Goal: Navigation & Orientation: Find specific page/section

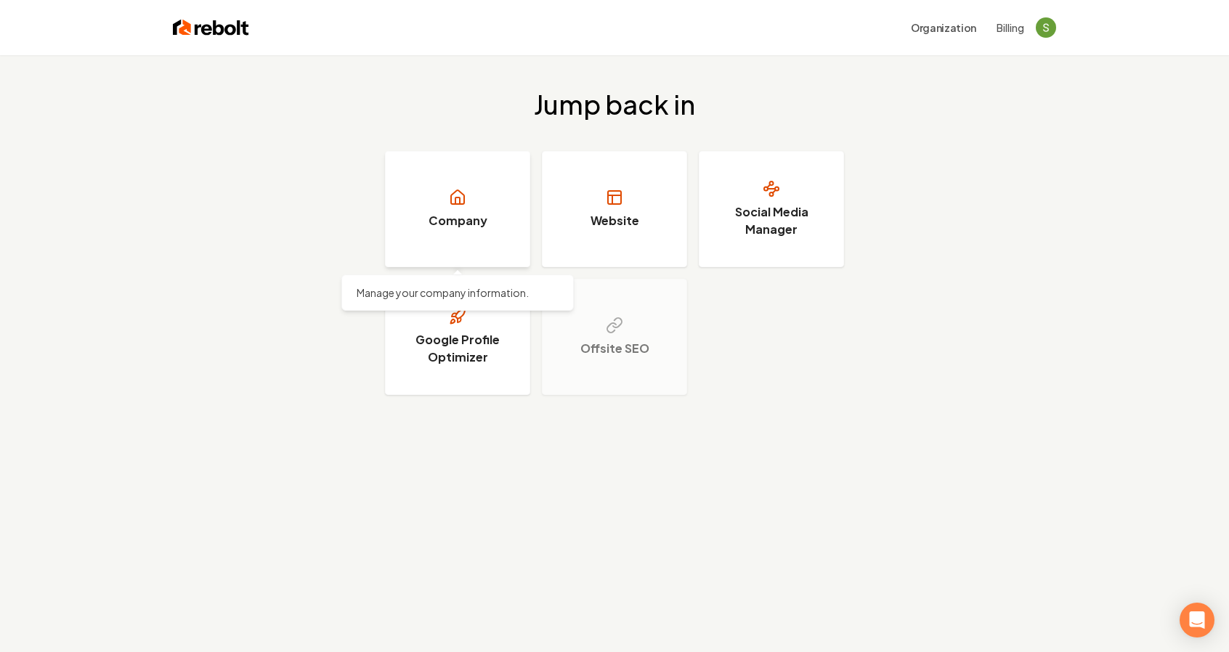
click at [518, 185] on link "Company" at bounding box center [457, 209] width 145 height 116
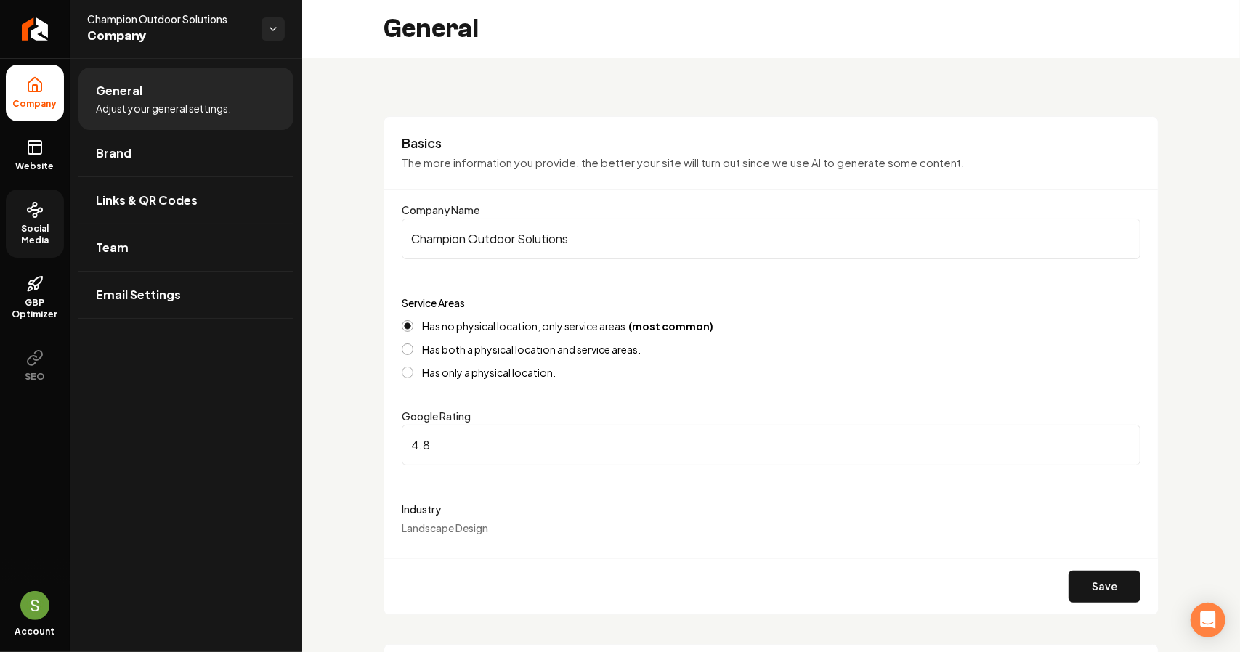
click at [44, 240] on span "Social Media" at bounding box center [35, 234] width 58 height 23
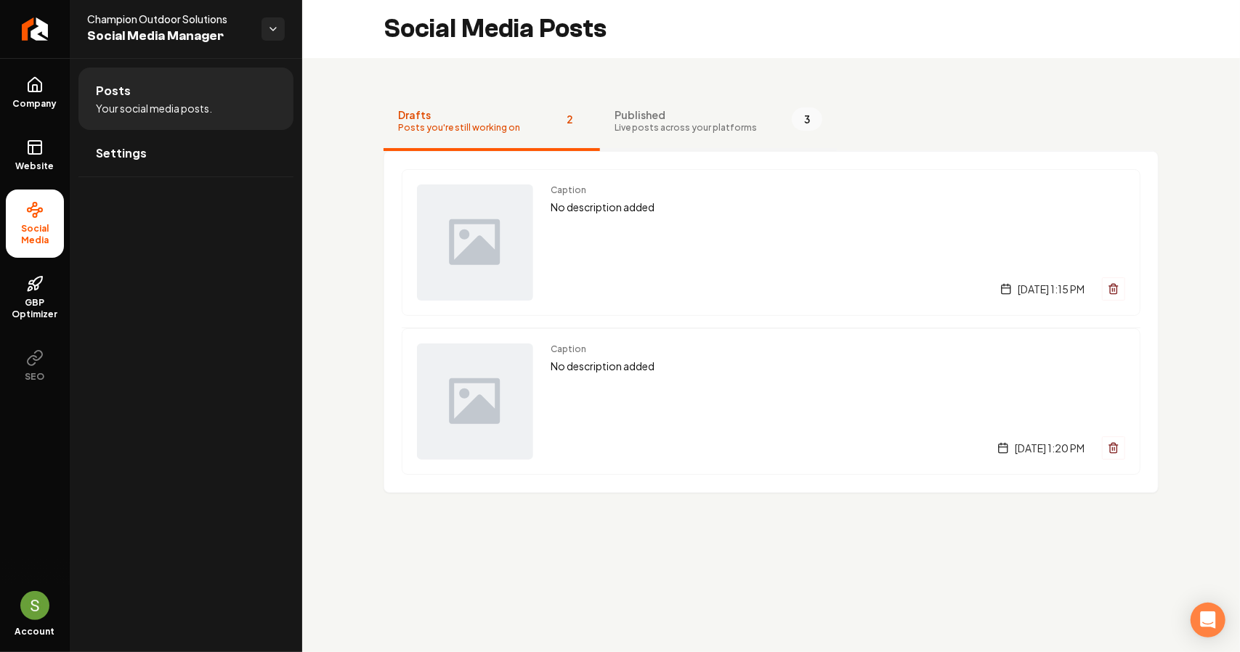
click at [675, 114] on span "Published" at bounding box center [686, 115] width 142 height 15
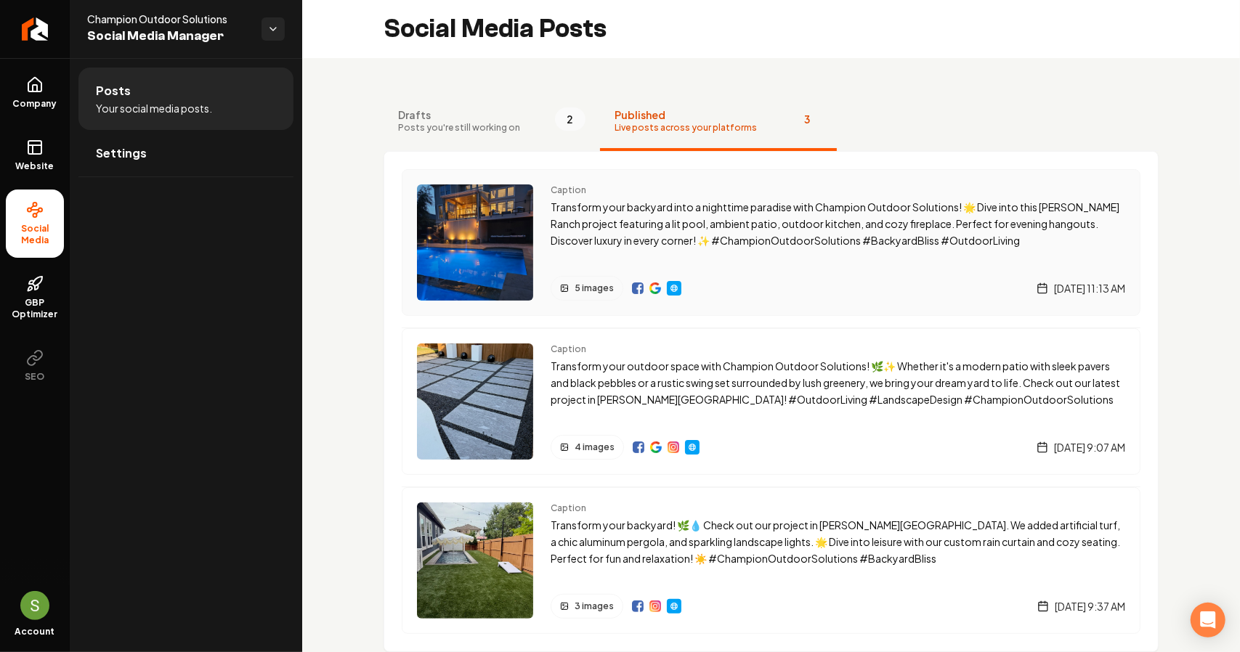
click at [740, 254] on div "Caption Transform your backyard into a nighttime paradise with Champion Outdoor…" at bounding box center [838, 243] width 575 height 116
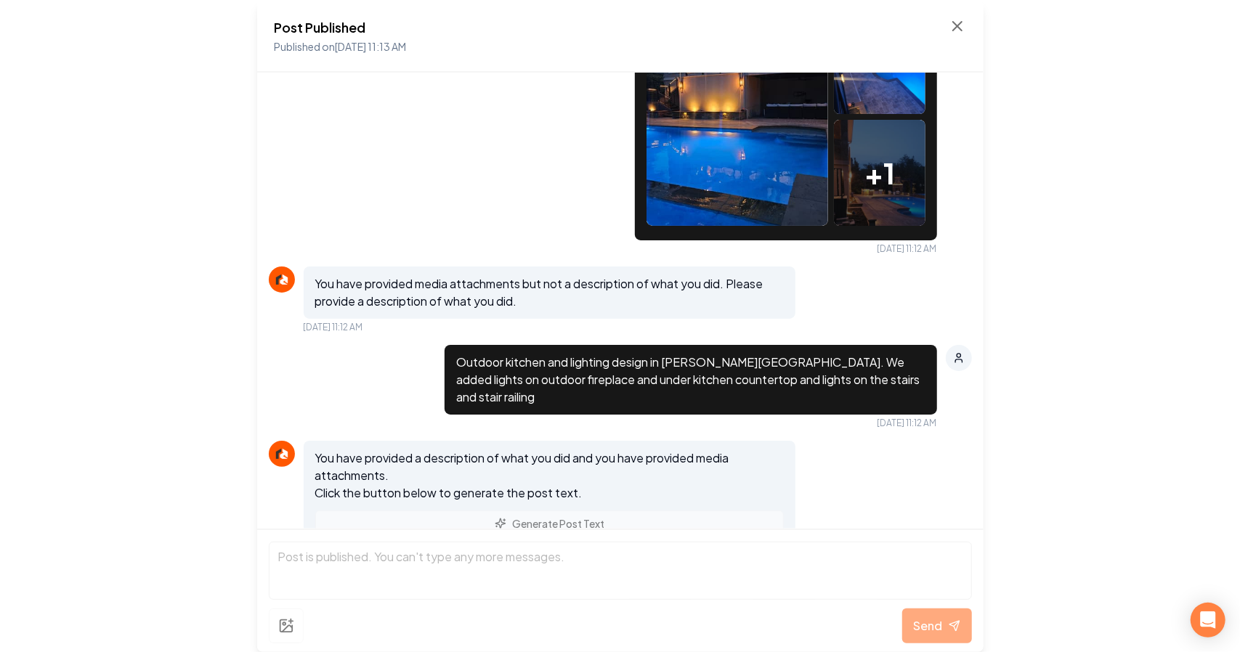
scroll to position [869, 0]
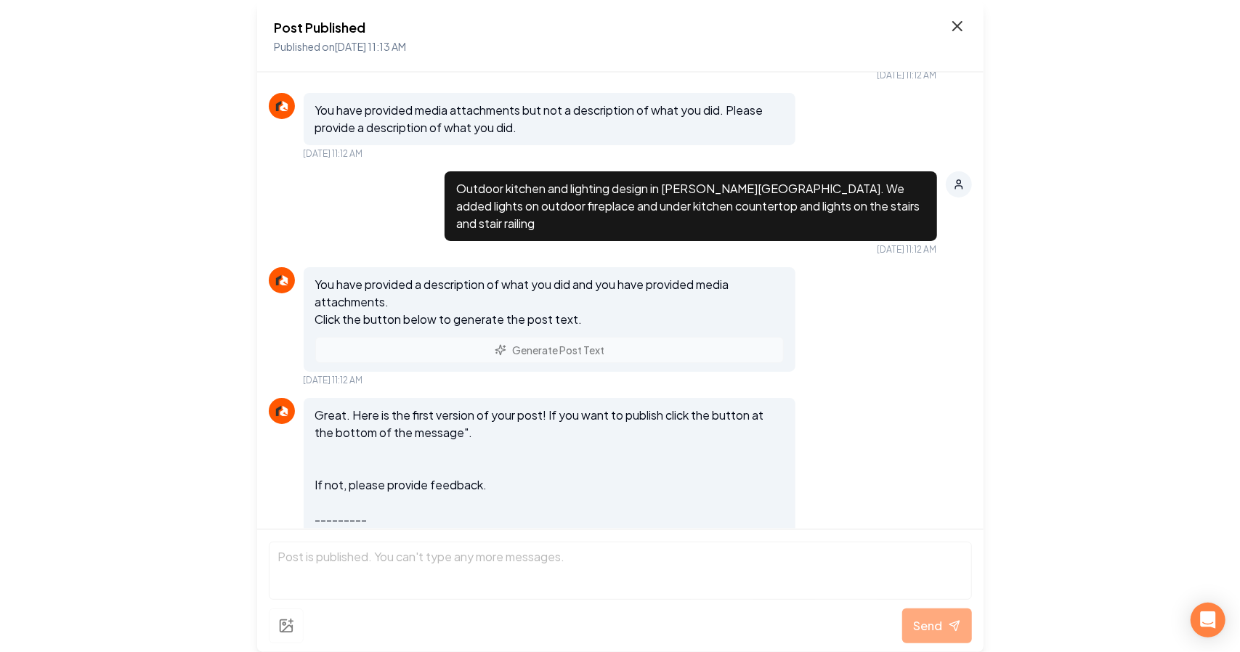
click at [960, 24] on icon at bounding box center [957, 25] width 17 height 17
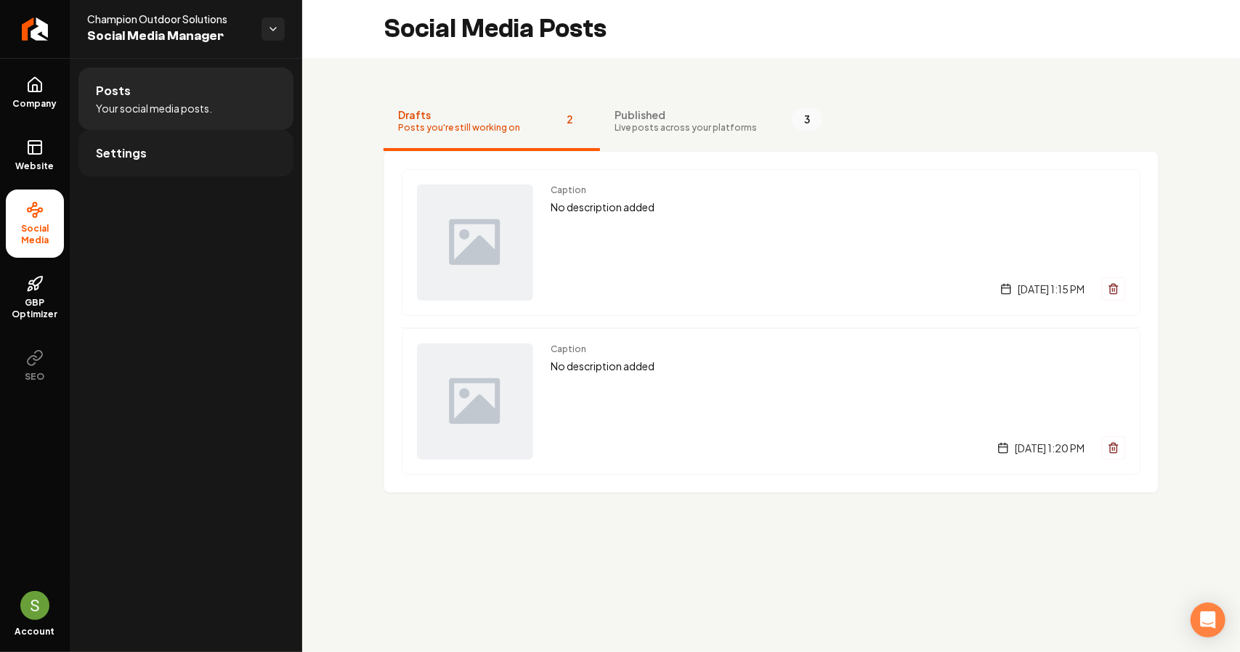
click at [166, 158] on link "Settings" at bounding box center [185, 153] width 215 height 46
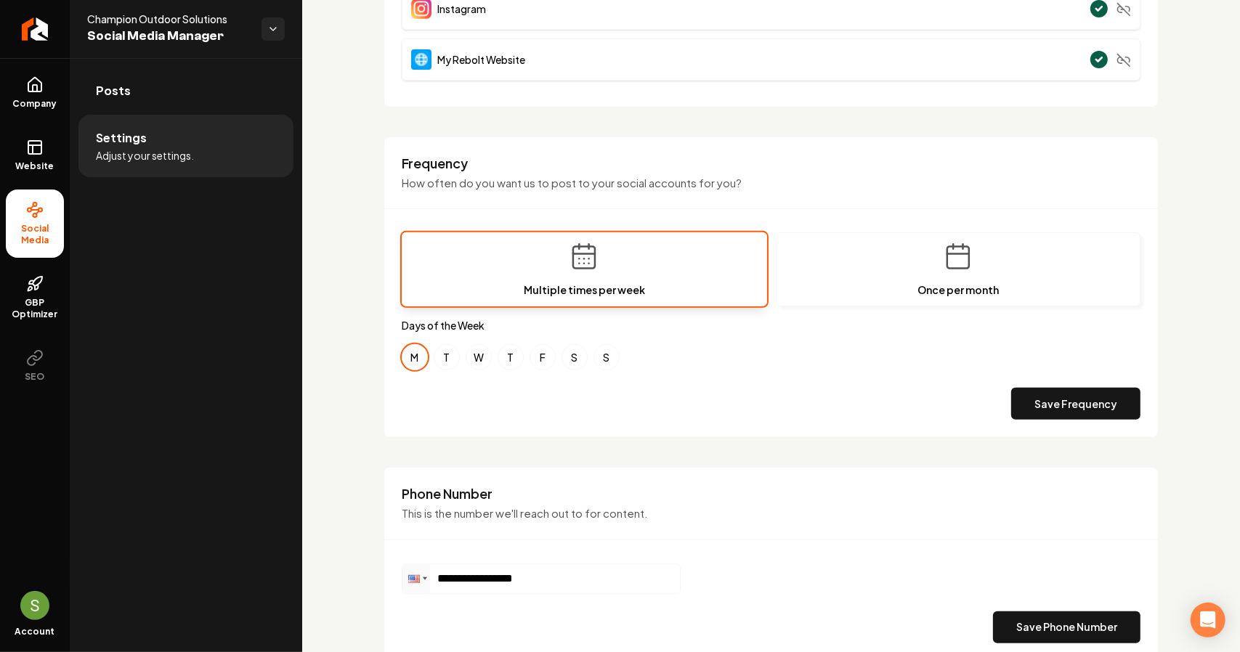
scroll to position [389, 0]
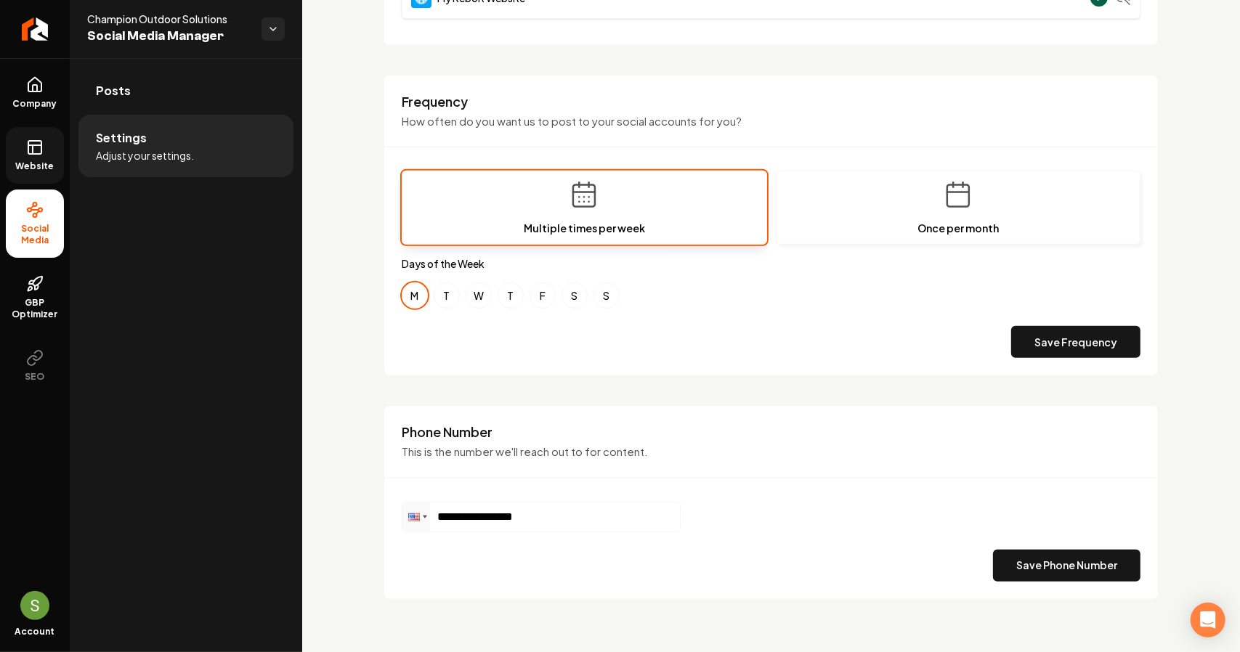
click at [46, 150] on link "Website" at bounding box center [35, 155] width 58 height 57
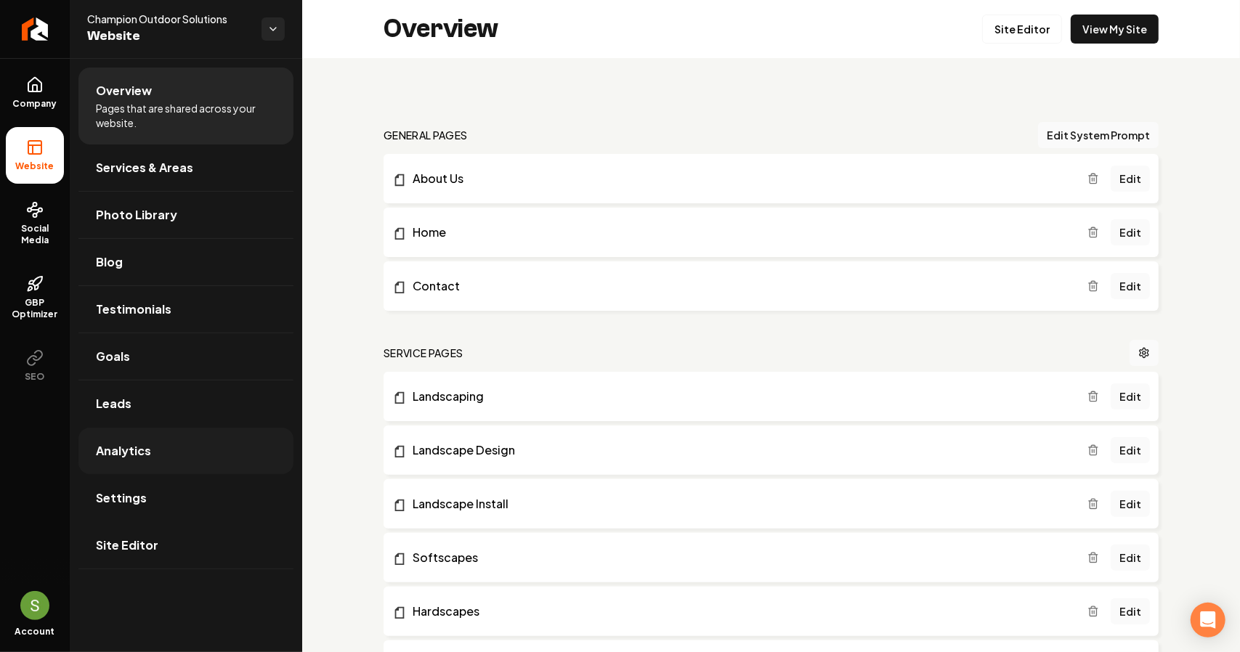
click at [109, 442] on span "Analytics" at bounding box center [123, 450] width 55 height 17
